Goal: Find specific page/section: Find specific page/section

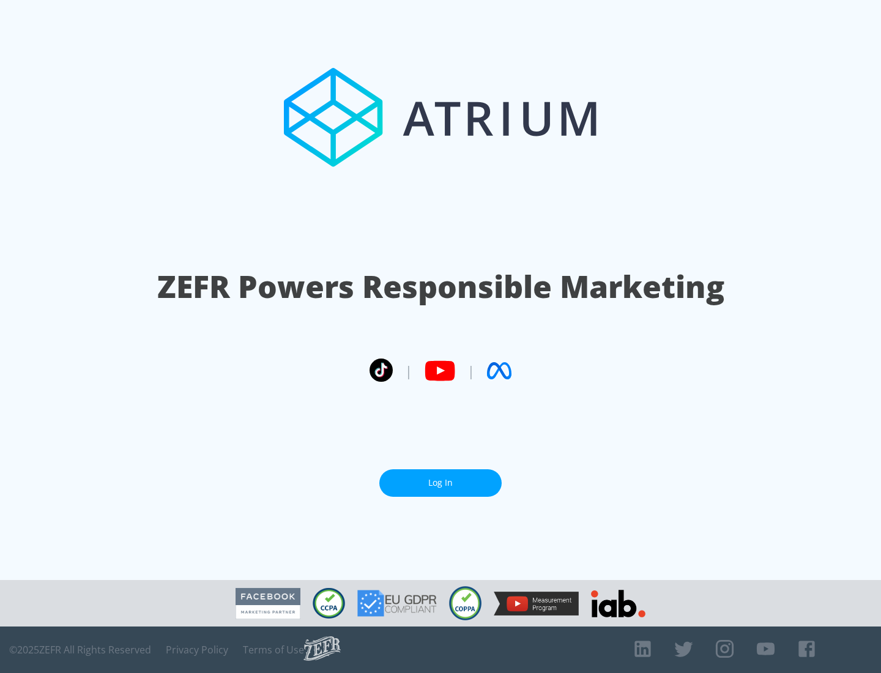
click at [440, 478] on link "Log In" at bounding box center [440, 483] width 122 height 28
